Goal: Task Accomplishment & Management: Use online tool/utility

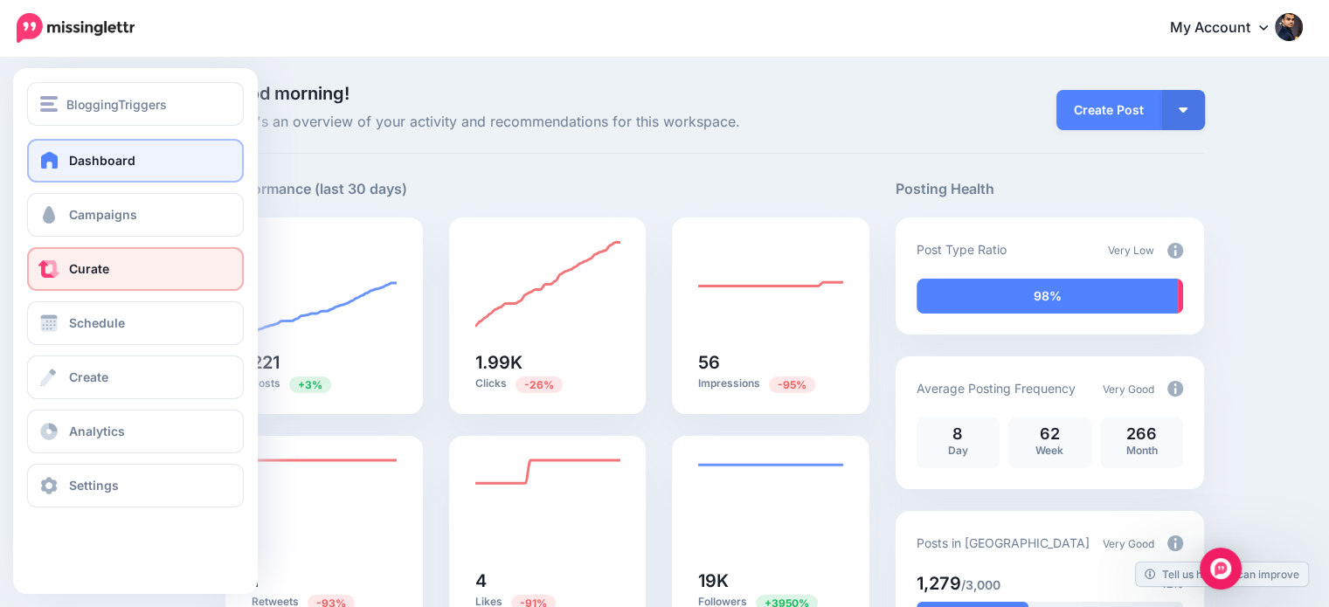
click at [97, 266] on span "Curate" at bounding box center [89, 268] width 40 height 15
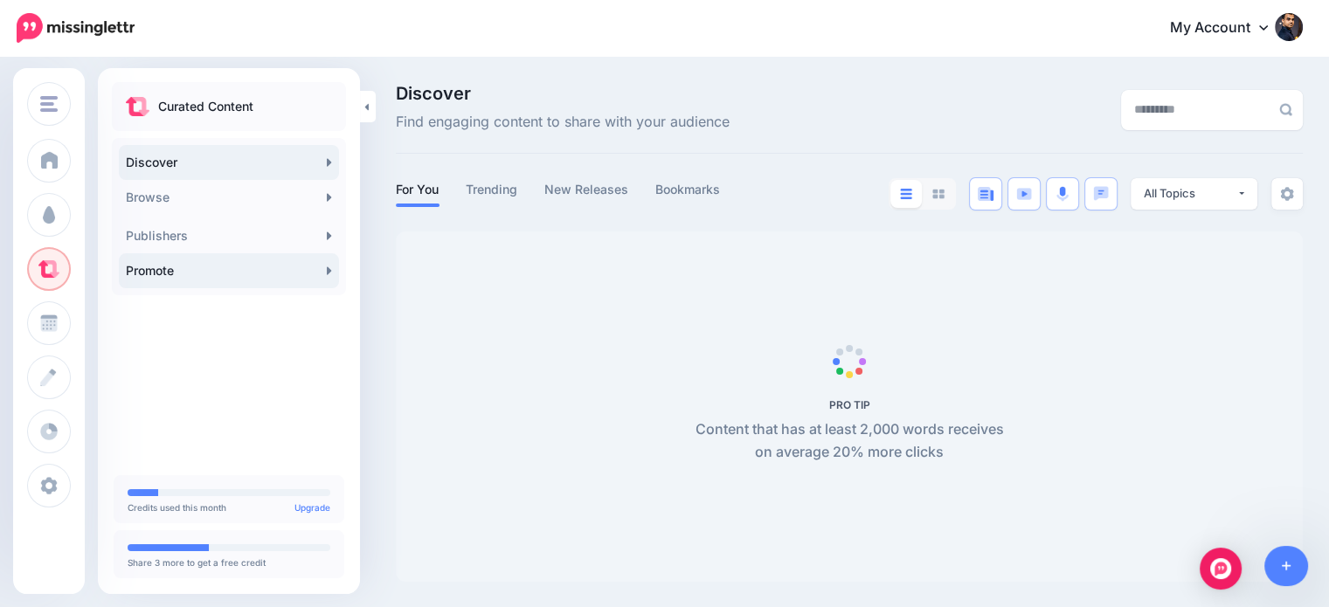
click at [278, 273] on link "Promote" at bounding box center [229, 270] width 220 height 35
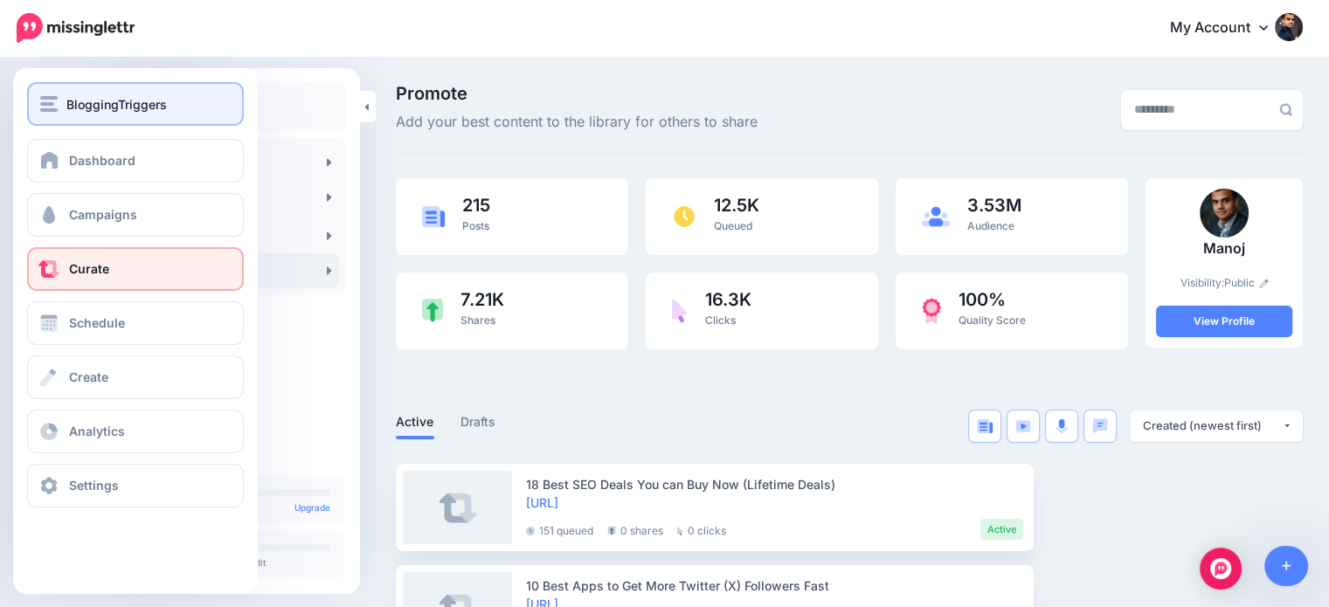
click at [120, 111] on span "BloggingTriggers" at bounding box center [116, 104] width 100 height 20
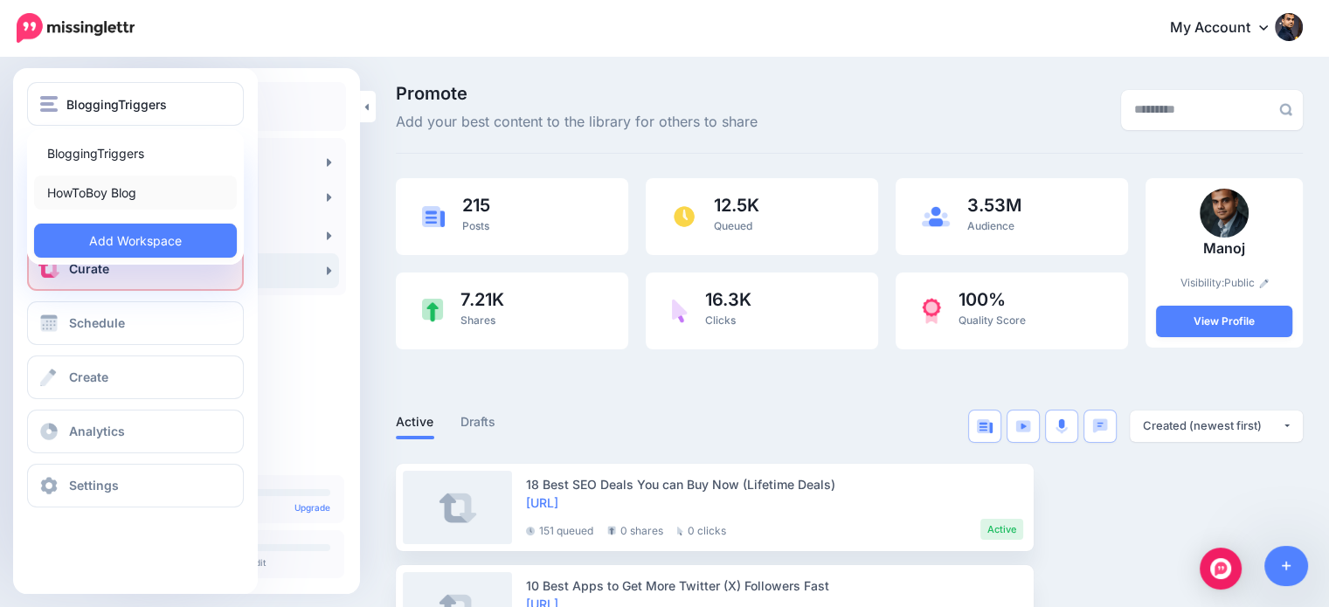
click at [122, 196] on link "HowToBoy Blog" at bounding box center [135, 193] width 203 height 34
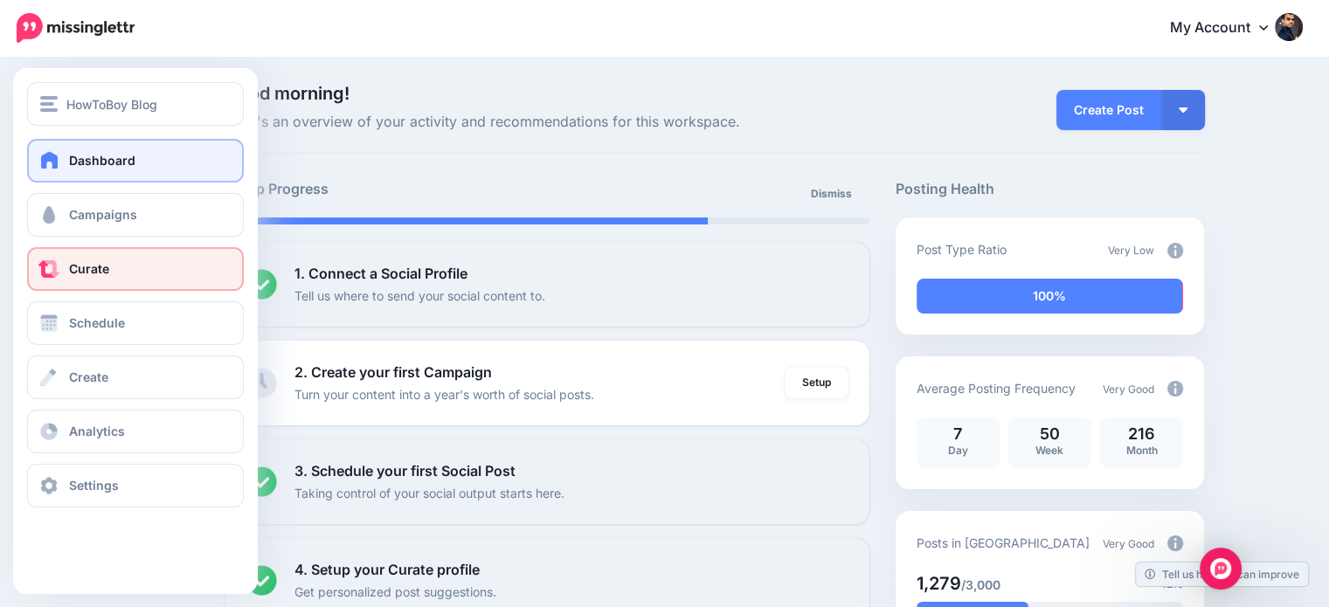
click at [83, 265] on span "Curate" at bounding box center [89, 268] width 40 height 15
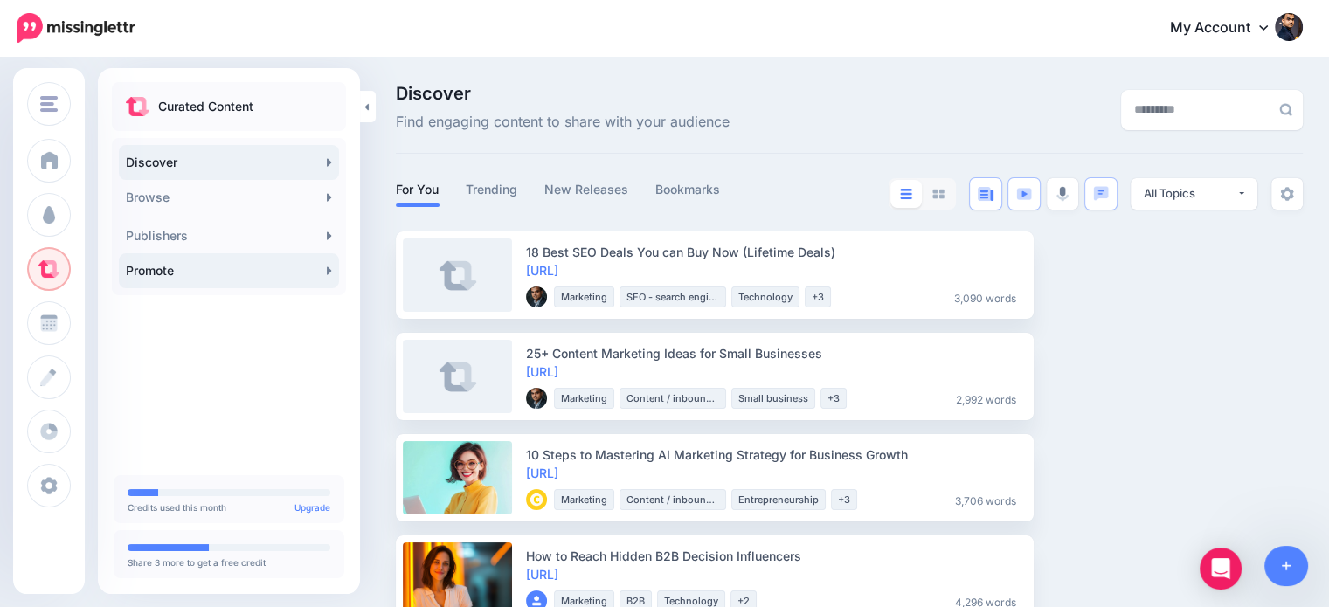
click at [207, 273] on link "Promote" at bounding box center [229, 270] width 220 height 35
